Goal: Transaction & Acquisition: Download file/media

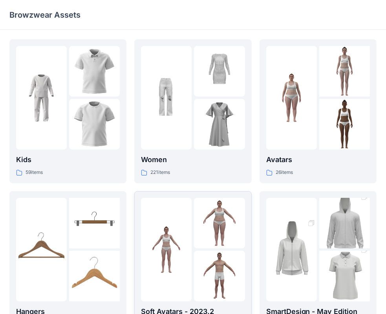
click at [158, 248] on img at bounding box center [166, 249] width 51 height 51
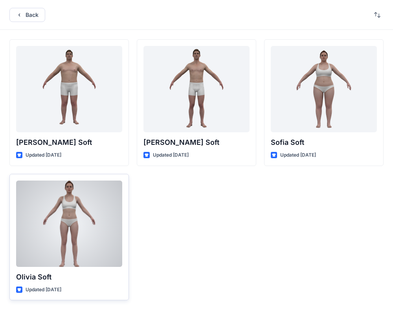
click at [77, 220] on div at bounding box center [69, 224] width 106 height 86
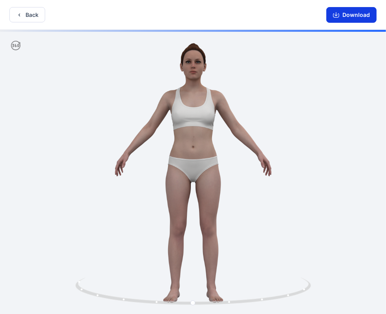
click at [358, 15] on button "Download" at bounding box center [351, 15] width 50 height 16
click at [348, 13] on button "Download" at bounding box center [351, 15] width 50 height 16
click at [334, 13] on icon "button" at bounding box center [336, 15] width 6 height 6
